Goal: Task Accomplishment & Management: Manage account settings

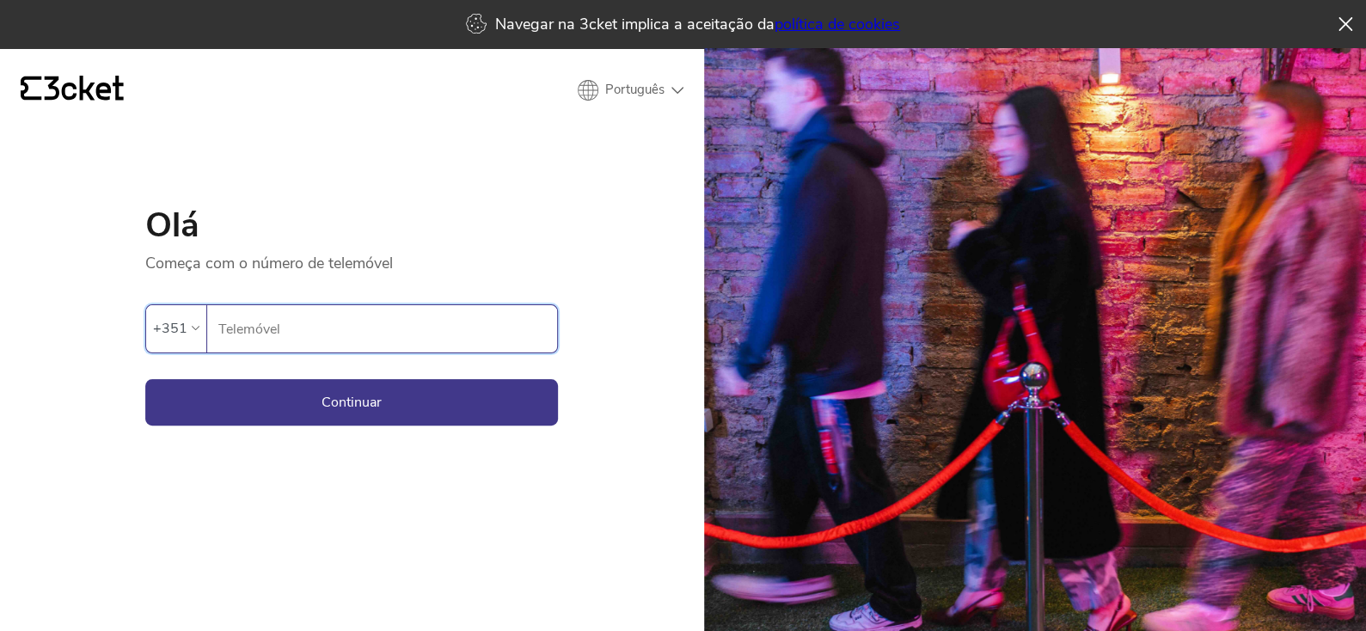
click at [265, 314] on input "Telemóvel" at bounding box center [388, 328] width 340 height 47
click at [269, 323] on input "Telemóvel" at bounding box center [388, 328] width 340 height 47
type input "917967690"
click at [145, 379] on button "Continuar" at bounding box center [351, 402] width 413 height 46
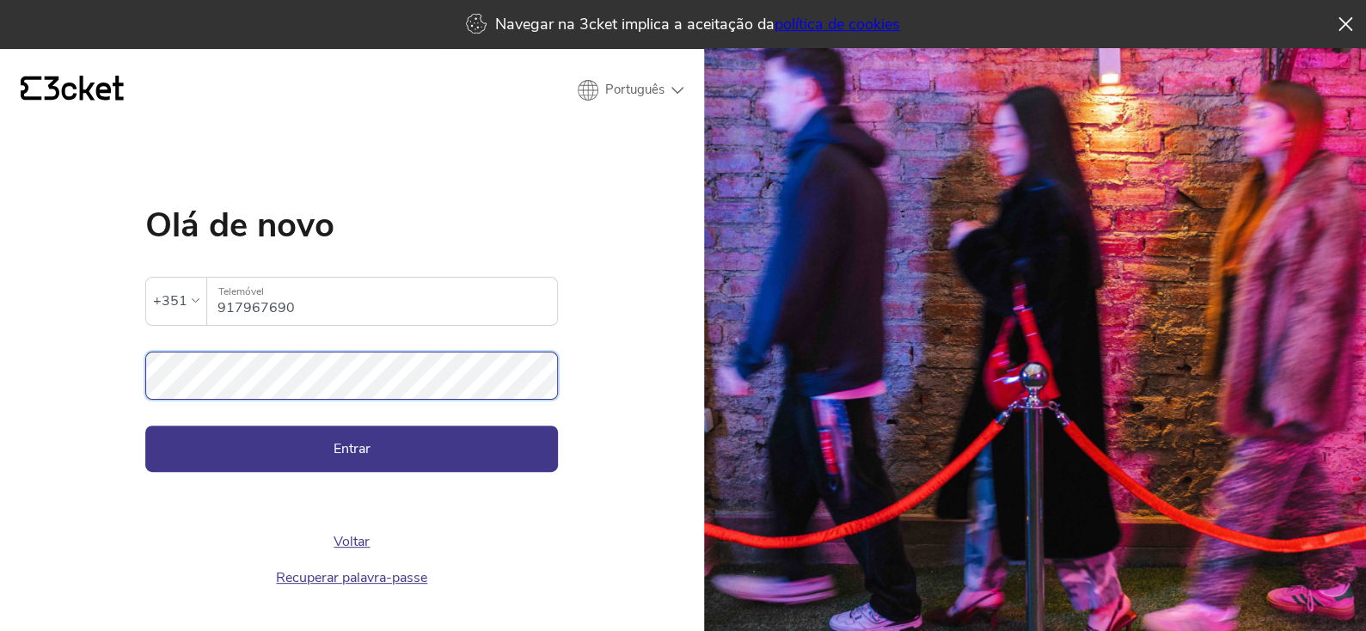
click at [145, 426] on button "Entrar" at bounding box center [351, 449] width 413 height 46
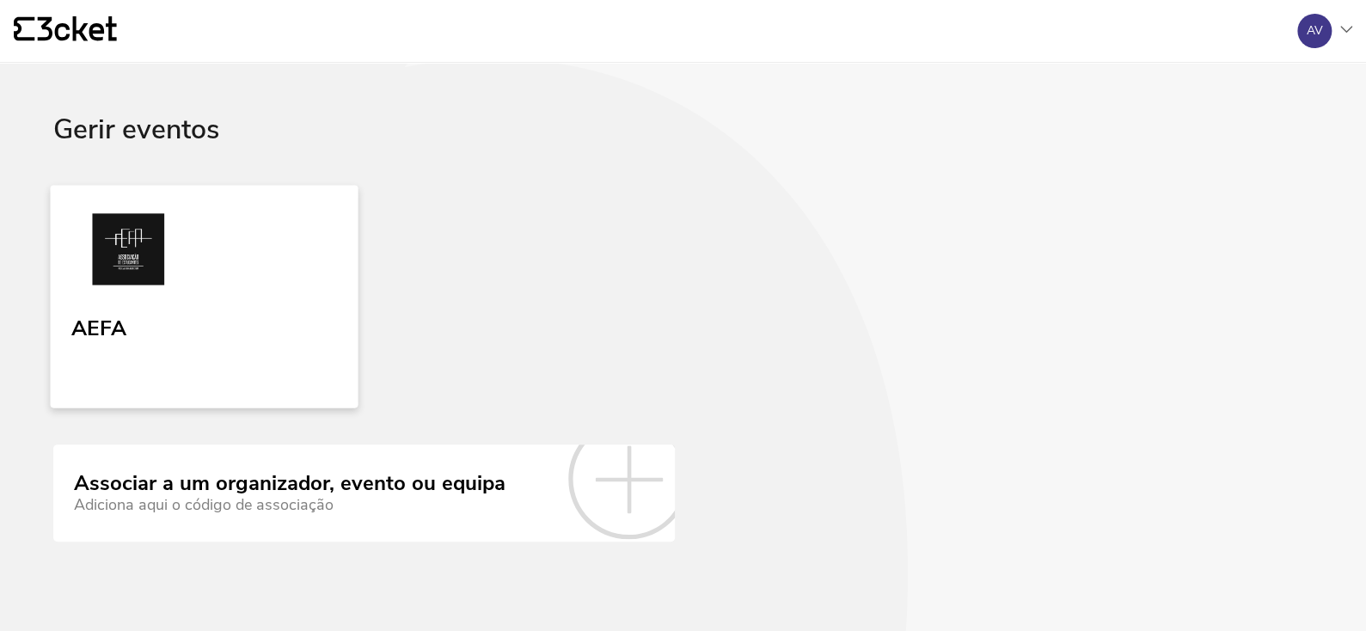
click at [181, 352] on link "AEFA" at bounding box center [204, 296] width 308 height 223
